Goal: Navigation & Orientation: Understand site structure

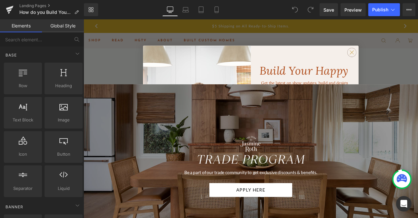
click at [398, 60] on circle "Close dialog" at bounding box center [397, 58] width 10 height 10
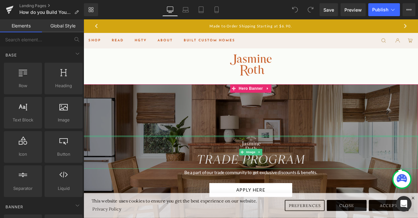
scroll to position [42, 0]
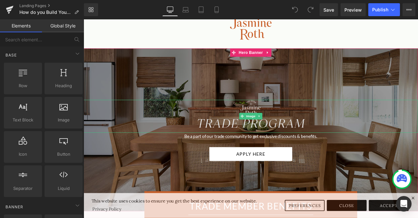
click at [322, 139] on img at bounding box center [279, 132] width 391 height 38
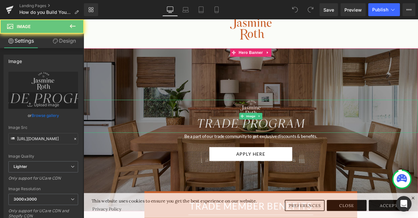
click at [322, 139] on img at bounding box center [279, 132] width 391 height 38
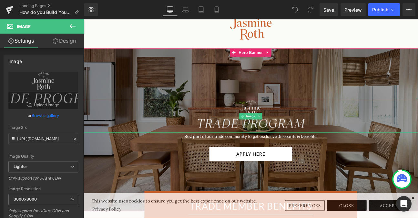
click at [322, 139] on img at bounding box center [279, 132] width 391 height 38
click at [311, 154] on p "Be a part of our trade community to get exclusive discounts & benefits." at bounding box center [279, 156] width 391 height 8
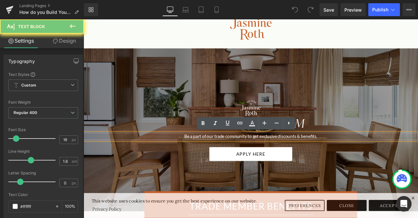
click at [311, 154] on p "Be a part of our trade community to get exclusive discounts & benefits." at bounding box center [279, 156] width 391 height 8
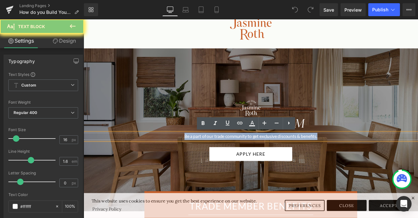
click at [311, 154] on p "Be a part of our trade community to get exclusive discounts & benefits." at bounding box center [279, 156] width 391 height 8
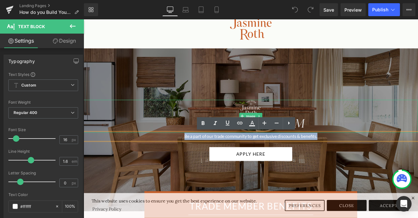
click at [359, 116] on img at bounding box center [279, 132] width 391 height 38
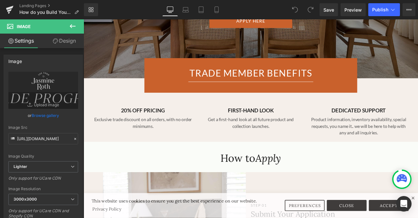
scroll to position [212, 0]
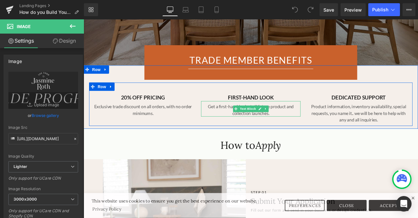
click at [291, 117] on div "Get a first-hand look at all future product and collection launches." at bounding box center [279, 124] width 116 height 18
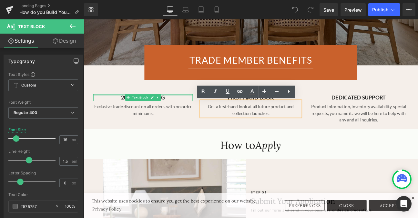
click at [107, 107] on div at bounding box center [153, 108] width 116 height 2
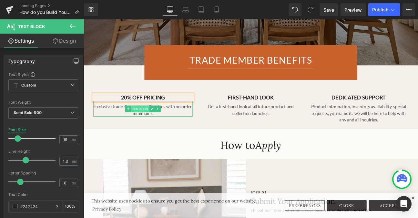
click at [147, 123] on span "Text Block" at bounding box center [149, 124] width 21 height 8
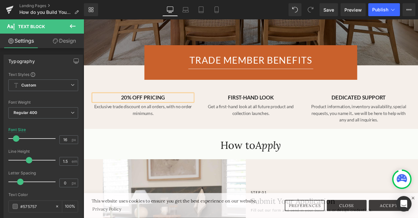
click at [187, 110] on p "20% OFF PRICING" at bounding box center [153, 111] width 116 height 8
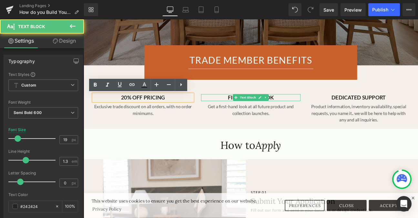
click at [245, 108] on p "FIRST-HAND LOOK" at bounding box center [279, 111] width 116 height 8
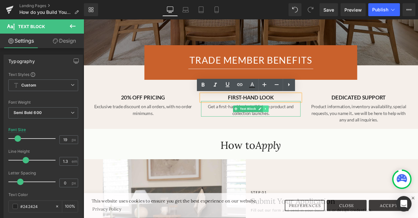
click at [296, 124] on icon at bounding box center [295, 124] width 1 height 2
click at [296, 124] on link at bounding box center [299, 124] width 7 height 8
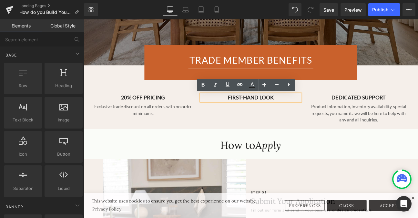
click at [298, 109] on p "FIRST-HAND LOOK" at bounding box center [279, 111] width 116 height 8
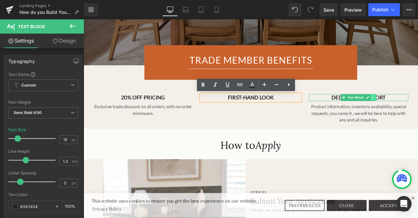
click at [418, 113] on link at bounding box center [422, 111] width 7 height 8
click at [418, 112] on icon at bounding box center [426, 111] width 4 height 4
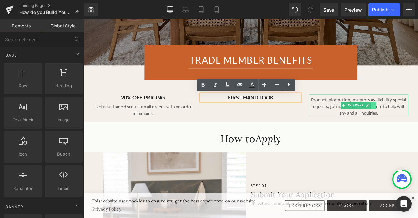
click at [418, 118] on icon at bounding box center [422, 120] width 4 height 4
click at [418, 119] on icon at bounding box center [426, 120] width 4 height 4
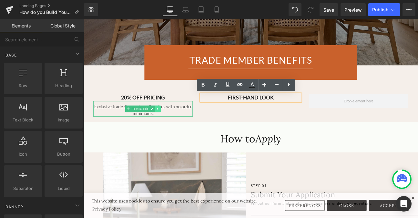
click at [169, 123] on icon at bounding box center [170, 124] width 4 height 4
click at [174, 123] on icon at bounding box center [174, 124] width 4 height 4
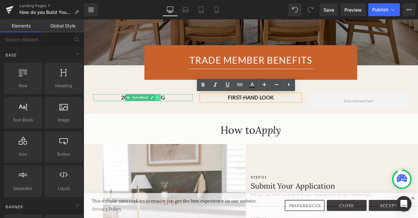
click at [172, 111] on link at bounding box center [170, 111] width 7 height 8
click at [175, 111] on icon at bounding box center [174, 111] width 4 height 4
click at [263, 108] on p "FIRST-HAND LOOK" at bounding box center [279, 111] width 116 height 8
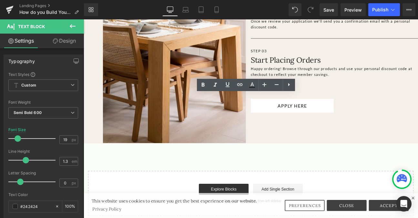
scroll to position [507, 0]
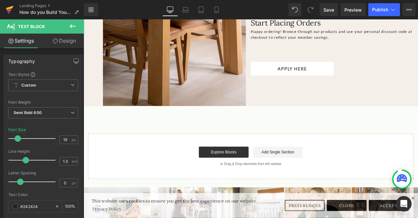
click at [8, 13] on icon at bounding box center [10, 10] width 8 height 16
